Goal: Information Seeking & Learning: Learn about a topic

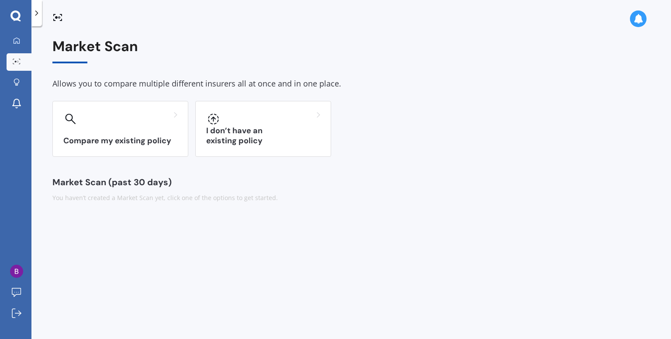
click at [231, 183] on div "Market Scan (past 30 days)" at bounding box center [350, 182] width 597 height 9
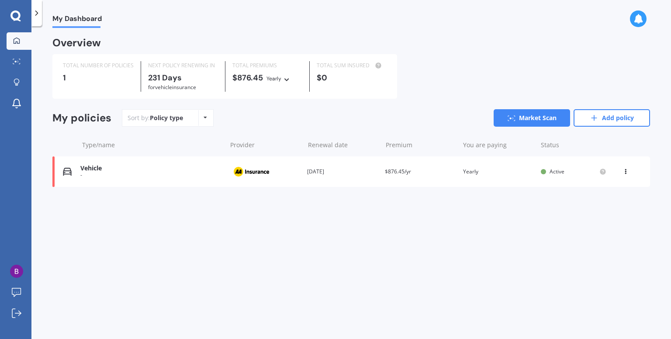
click at [212, 259] on div "My Dashboard Overview TOTAL NUMBER OF POLICIES 1 NEXT POLICY RENEWING [DATE] fo…" at bounding box center [350, 184] width 639 height 313
click at [22, 40] on div at bounding box center [16, 41] width 13 height 8
click at [614, 121] on link "Add policy" at bounding box center [611, 117] width 76 height 17
click at [525, 122] on link "Market Scan" at bounding box center [531, 117] width 76 height 17
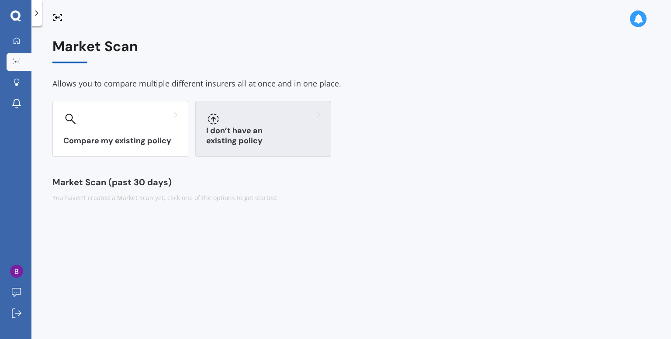
click at [248, 144] on h3 "I don’t have an existing policy" at bounding box center [263, 136] width 114 height 20
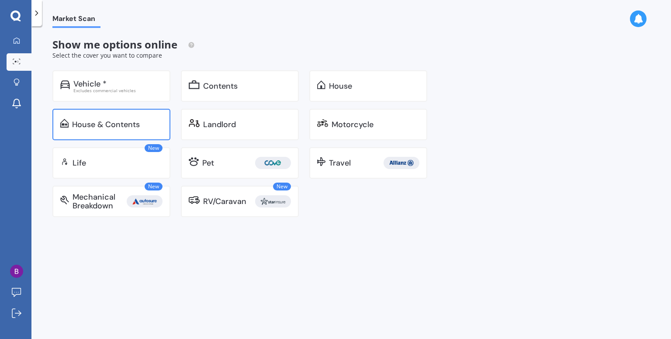
click at [117, 128] on div "House & Contents" at bounding box center [106, 124] width 68 height 9
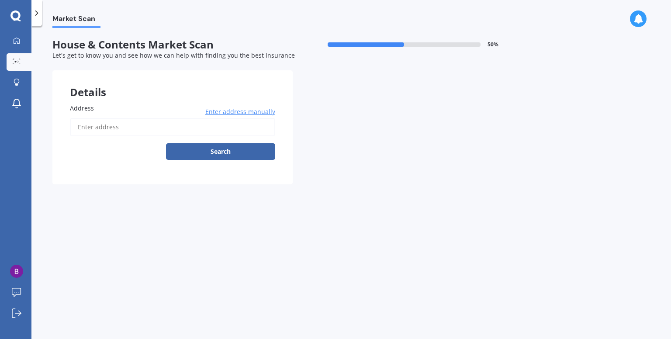
click at [137, 128] on input "Address" at bounding box center [172, 127] width 205 height 18
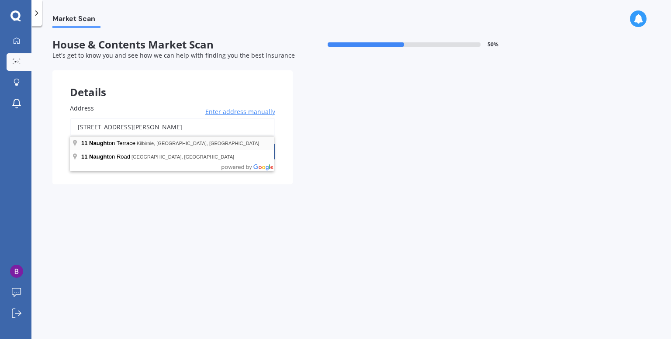
type input "[STREET_ADDRESS][PERSON_NAME]"
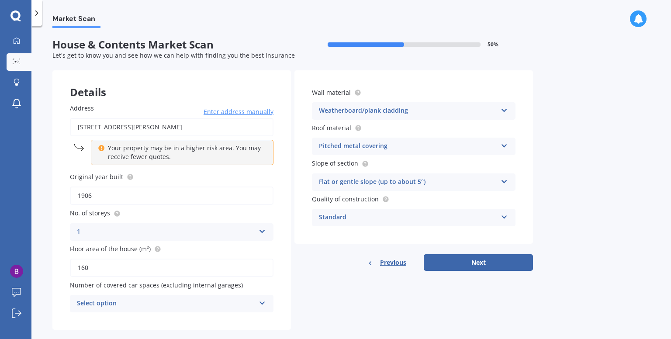
click at [132, 303] on div "Select option" at bounding box center [166, 303] width 178 height 10
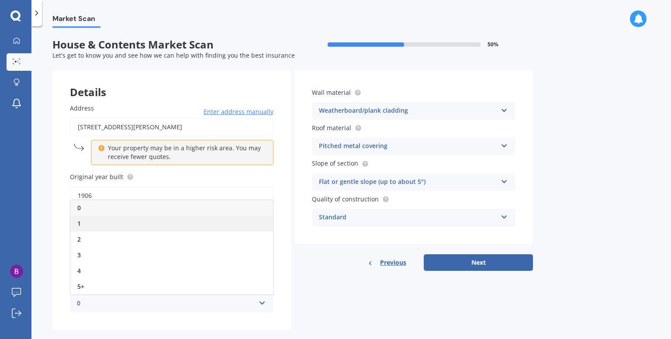
click at [123, 224] on div "1" at bounding box center [171, 224] width 203 height 16
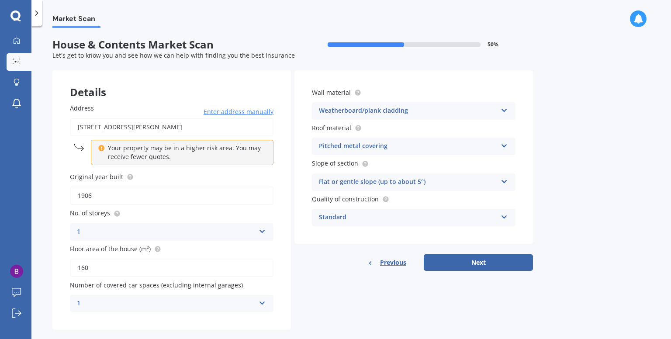
click at [506, 147] on icon at bounding box center [503, 144] width 7 height 6
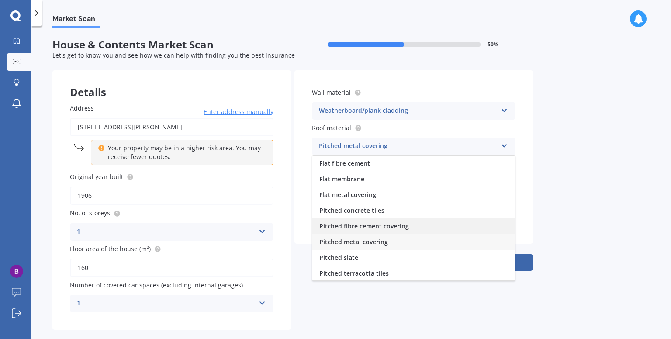
click at [362, 227] on span "Pitched fibre cement covering" at bounding box center [364, 226] width 90 height 8
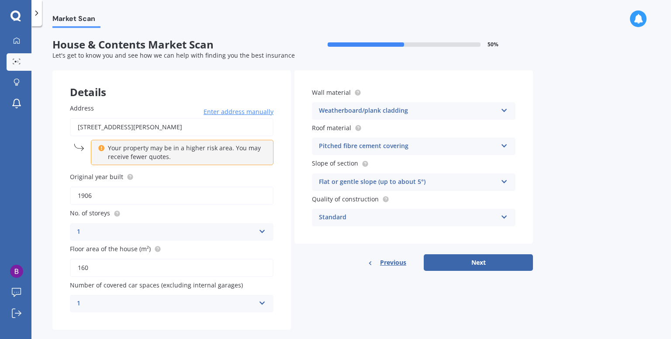
click at [341, 184] on div "Flat or gentle slope (up to about 5°)" at bounding box center [408, 182] width 178 height 10
click at [356, 200] on span "Flat or gentle slope (up to about 5°)" at bounding box center [372, 199] width 107 height 8
click at [353, 215] on div "Standard" at bounding box center [408, 217] width 178 height 10
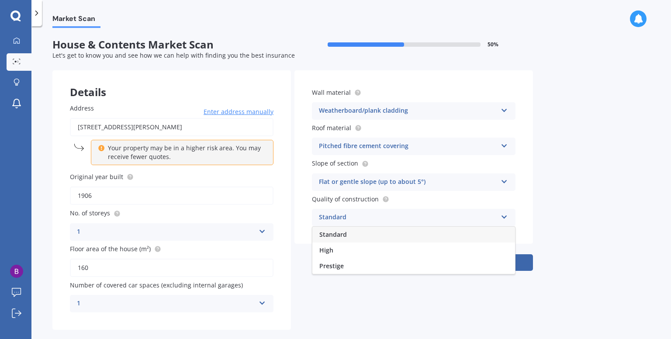
click at [353, 215] on div "Standard" at bounding box center [408, 217] width 178 height 10
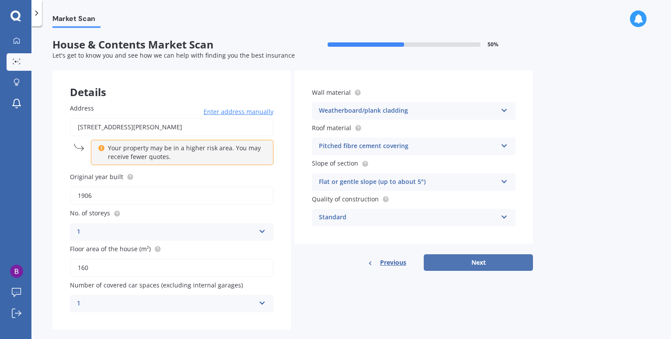
click at [469, 265] on button "Next" at bounding box center [478, 262] width 109 height 17
select select "28"
select select "07"
select select "1958"
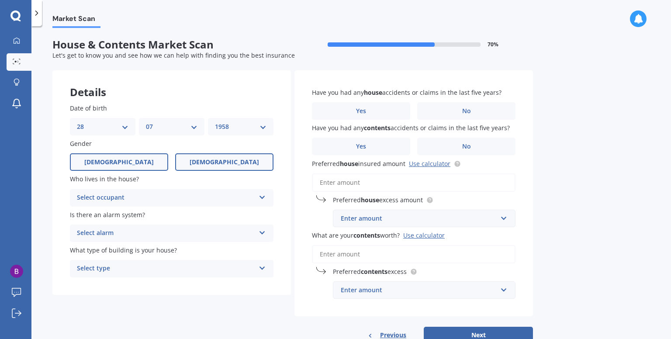
click at [226, 163] on span "[DEMOGRAPHIC_DATA]" at bounding box center [223, 161] width 69 height 7
click at [0, 0] on input "[DEMOGRAPHIC_DATA]" at bounding box center [0, 0] width 0 height 0
click at [117, 155] on label "[DEMOGRAPHIC_DATA]" at bounding box center [119, 161] width 98 height 17
click at [0, 0] on input "[DEMOGRAPHIC_DATA]" at bounding box center [0, 0] width 0 height 0
click at [121, 194] on div "Select occupant" at bounding box center [166, 198] width 178 height 10
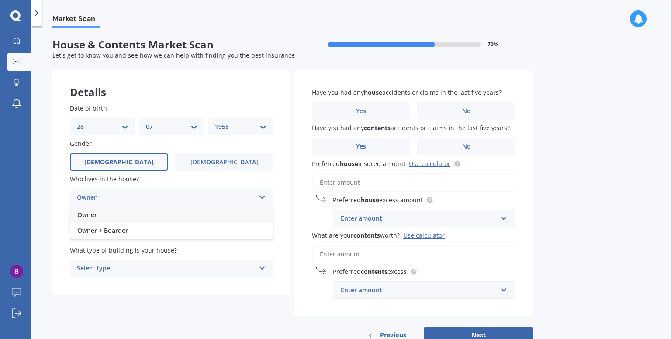
click at [109, 198] on div "Owner" at bounding box center [166, 198] width 178 height 10
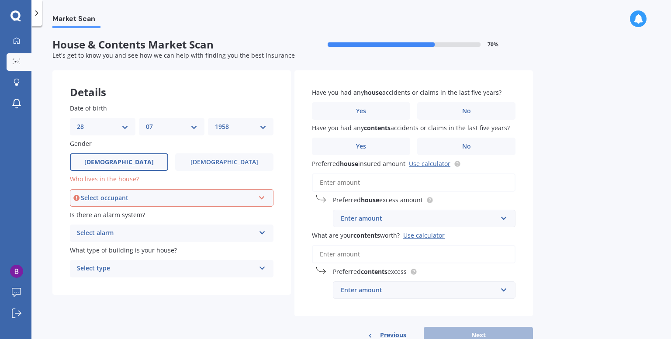
click at [134, 166] on label "[DEMOGRAPHIC_DATA]" at bounding box center [119, 161] width 98 height 17
click at [0, 0] on input "[DEMOGRAPHIC_DATA]" at bounding box center [0, 0] width 0 height 0
click at [117, 233] on div "Select alarm" at bounding box center [166, 233] width 178 height 10
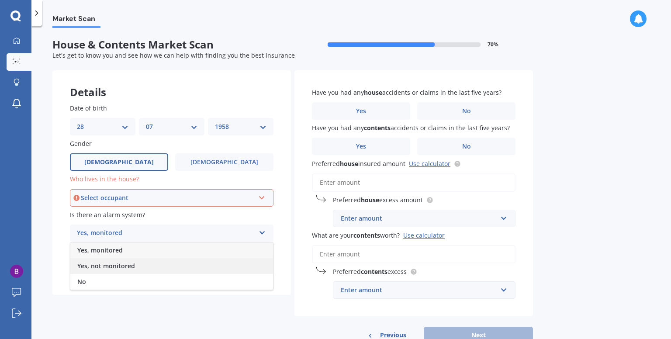
click at [121, 266] on span "Yes, not monitored" at bounding box center [106, 266] width 58 height 8
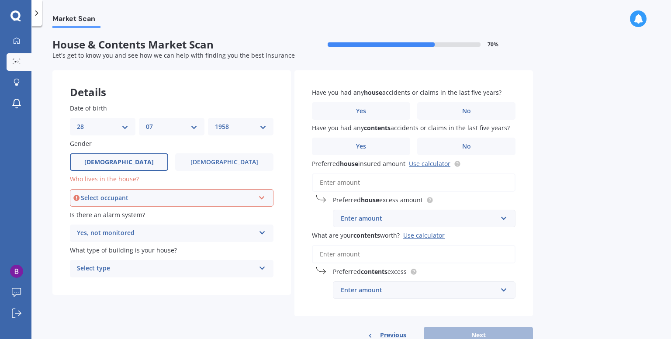
click at [119, 272] on div "Select type" at bounding box center [166, 268] width 178 height 10
click at [108, 286] on span "Freestanding" at bounding box center [96, 285] width 39 height 8
click at [462, 111] on span "No" at bounding box center [466, 110] width 9 height 7
click at [0, 0] on input "No" at bounding box center [0, 0] width 0 height 0
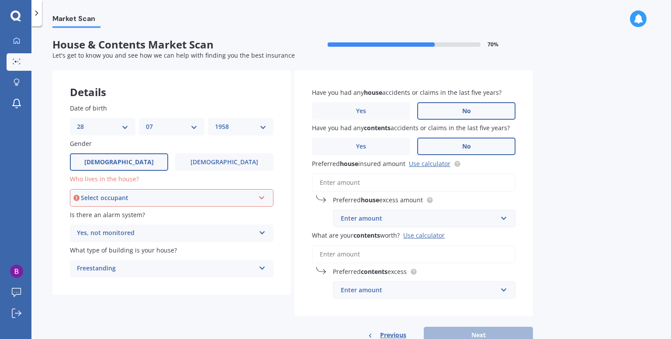
click at [466, 148] on span "No" at bounding box center [466, 146] width 9 height 7
click at [0, 0] on input "No" at bounding box center [0, 0] width 0 height 0
click at [415, 166] on link "Use calculator" at bounding box center [429, 163] width 41 height 8
